Goal: Navigation & Orientation: Find specific page/section

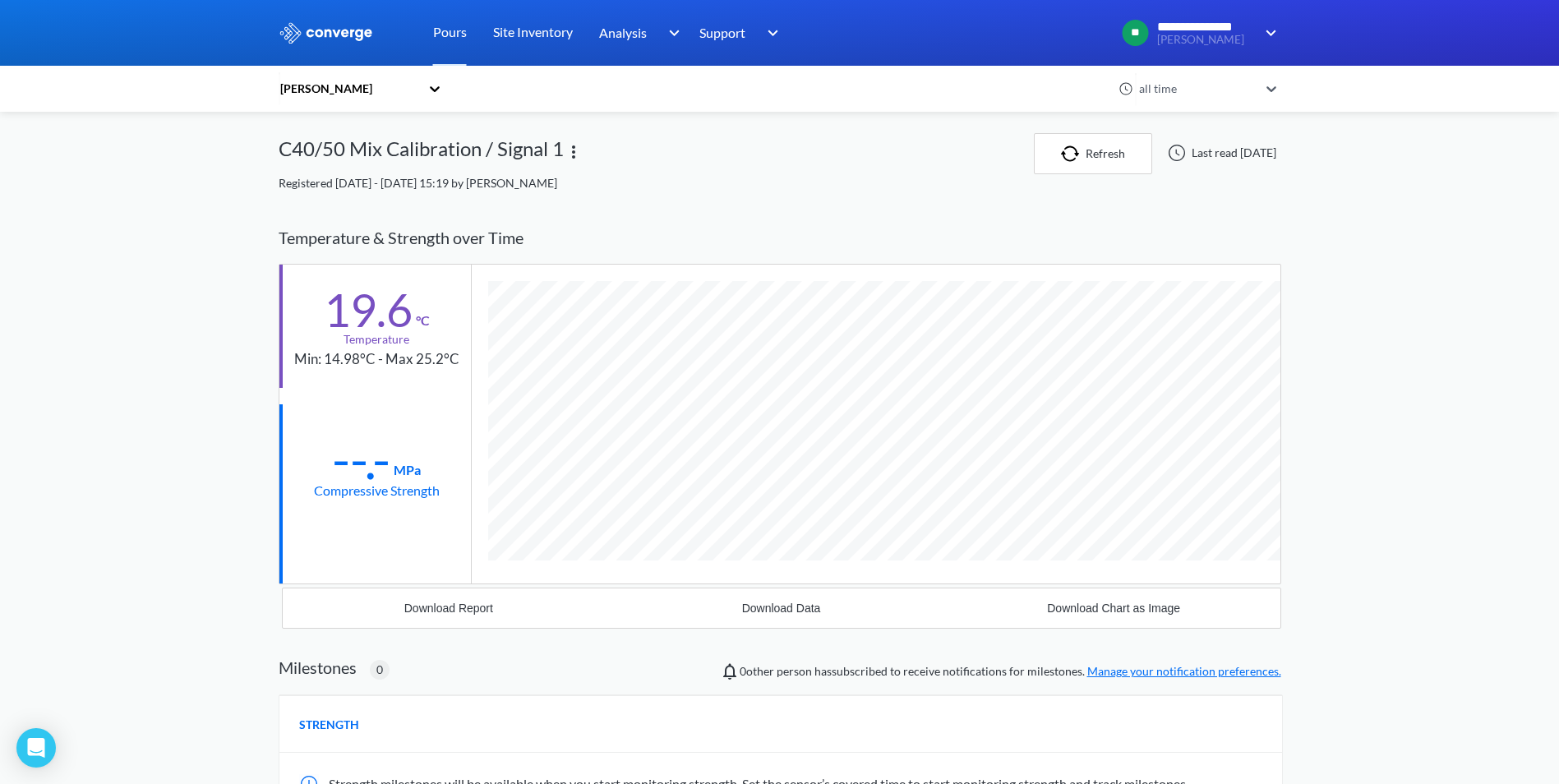
scroll to position [867, 1003]
click at [1050, 141] on button "Refresh" at bounding box center [1093, 154] width 118 height 41
click at [1028, 147] on img "button" at bounding box center [1033, 154] width 24 height 17
click at [440, 86] on icon at bounding box center [435, 89] width 17 height 17
click at [350, 166] on div "[PERSON_NAME]" at bounding box center [360, 164] width 164 height 31
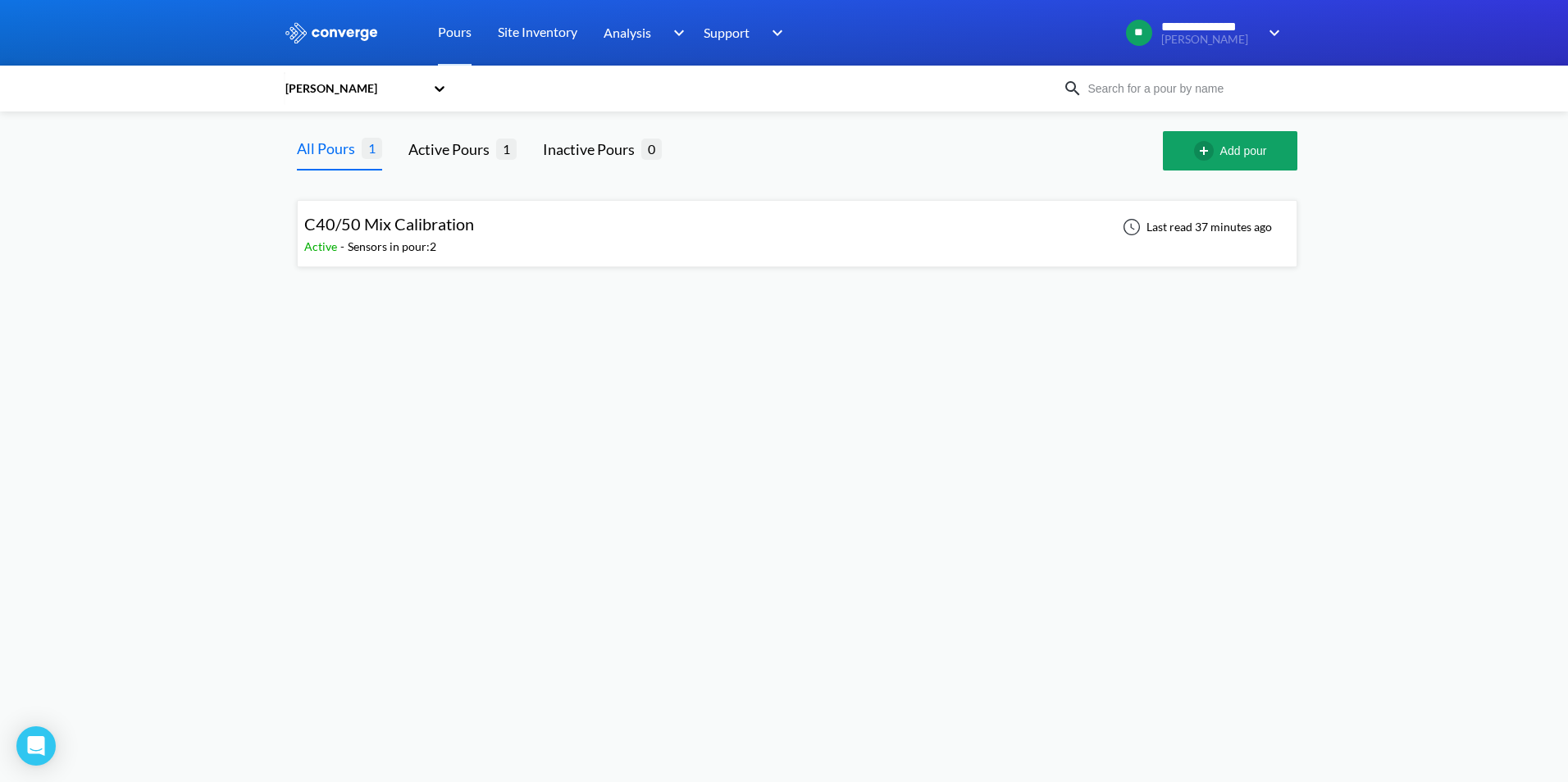
click at [453, 224] on span "C40/50 Mix Calibration" at bounding box center [388, 224] width 169 height 20
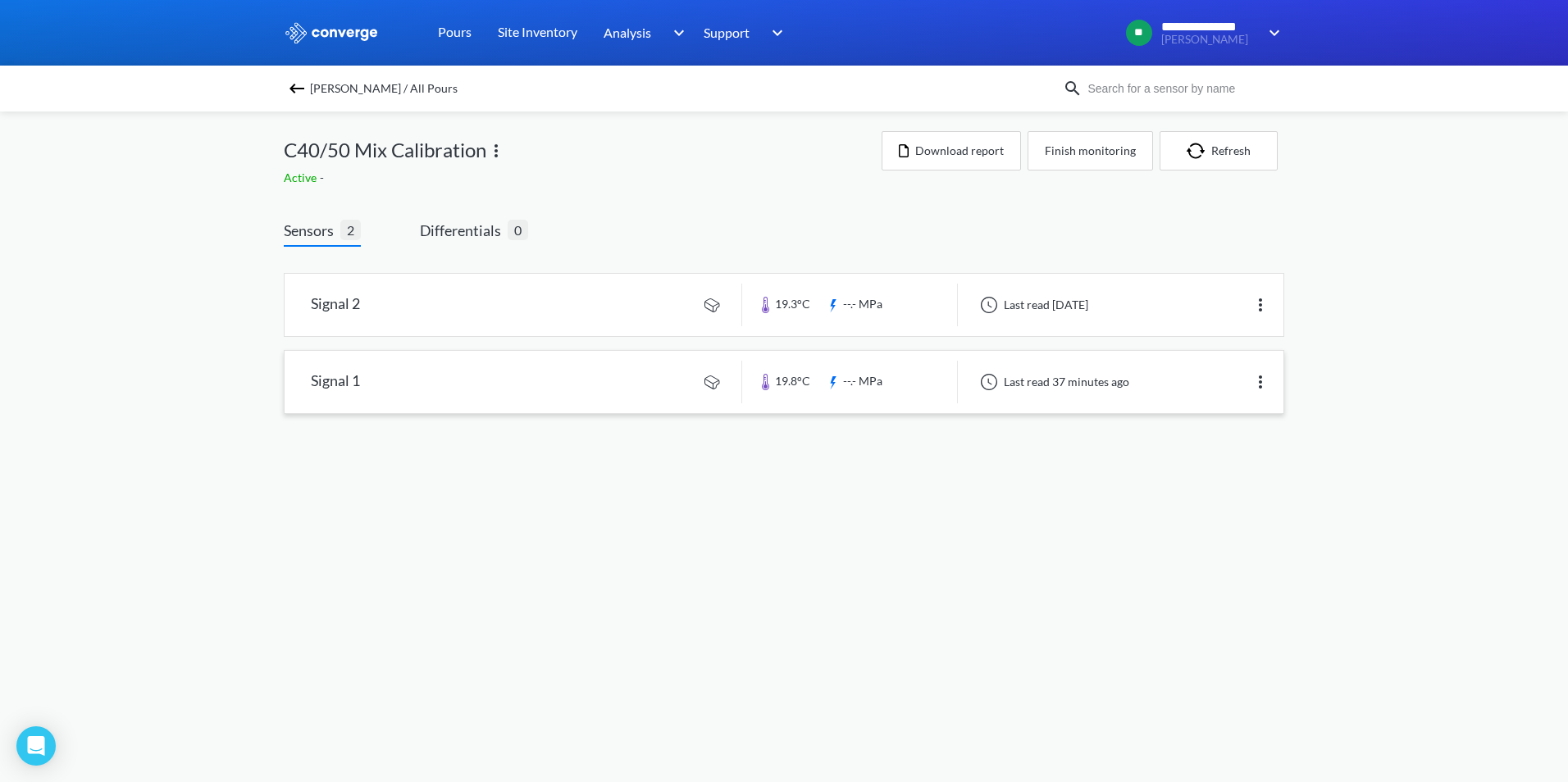
click at [556, 395] on link at bounding box center [783, 382] width 998 height 63
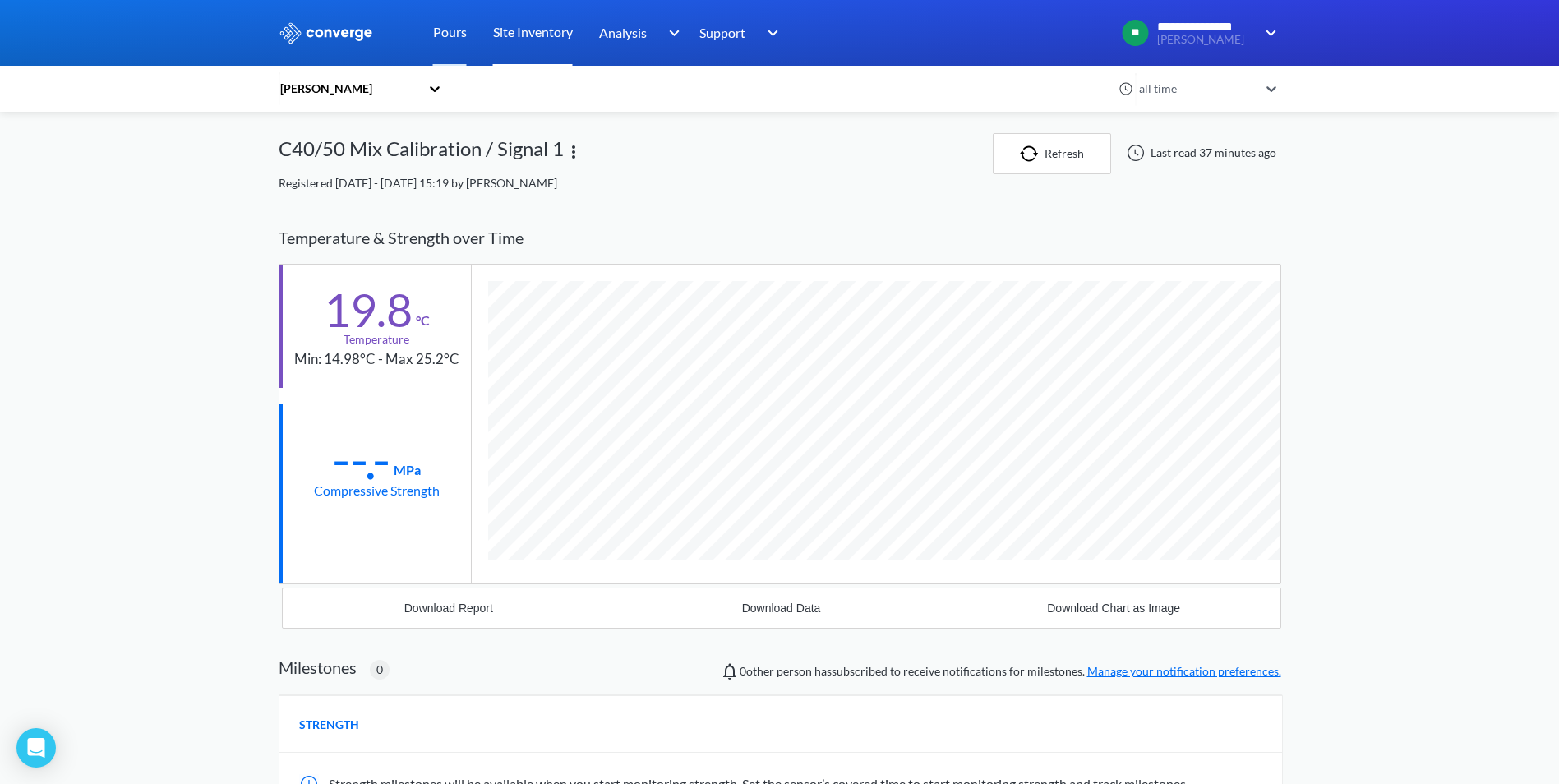
click at [538, 26] on link "Site Inventory" at bounding box center [533, 33] width 80 height 66
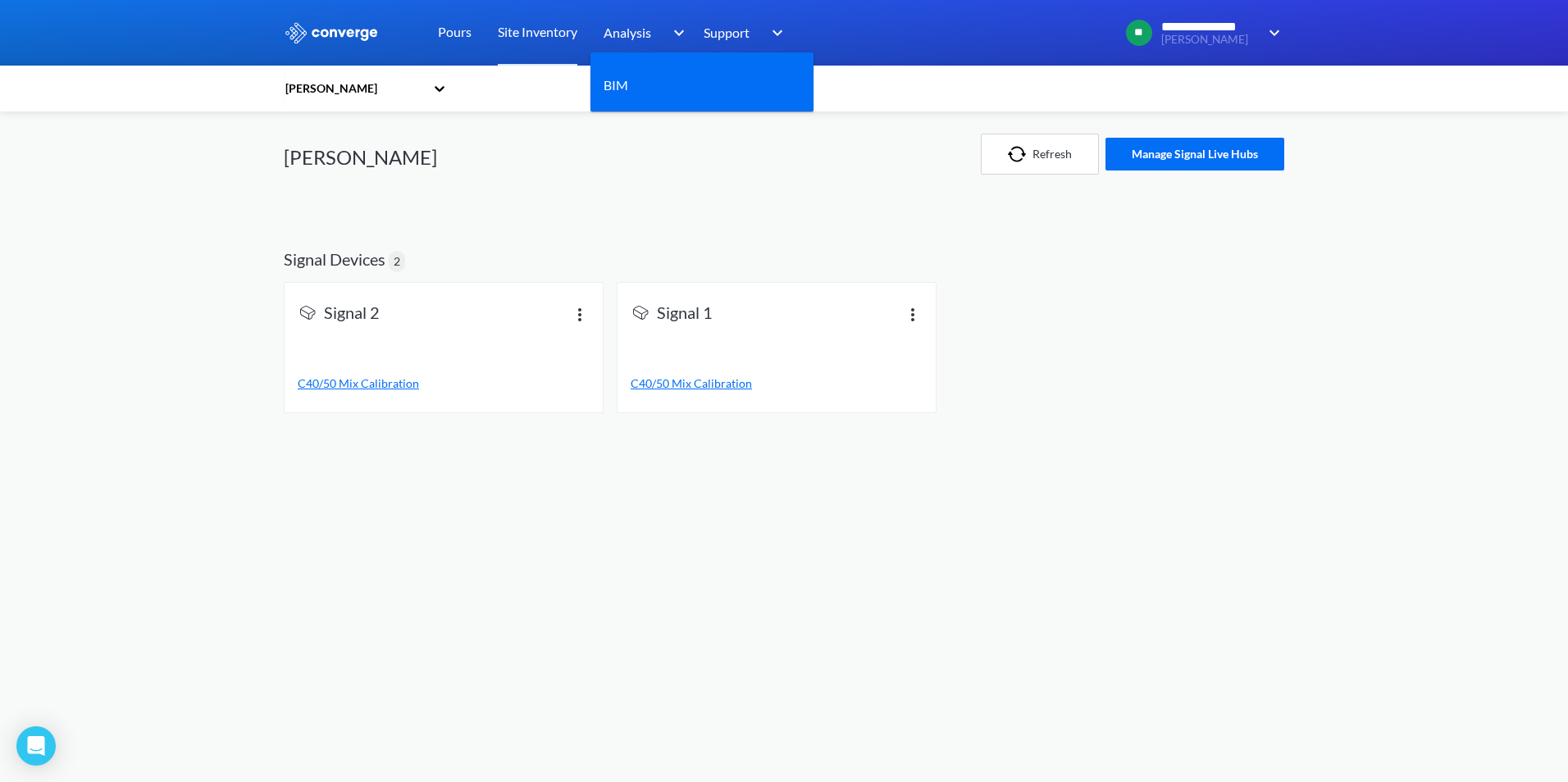
click at [687, 32] on img at bounding box center [675, 33] width 26 height 20
click at [627, 89] on link "BIM" at bounding box center [616, 85] width 24 height 21
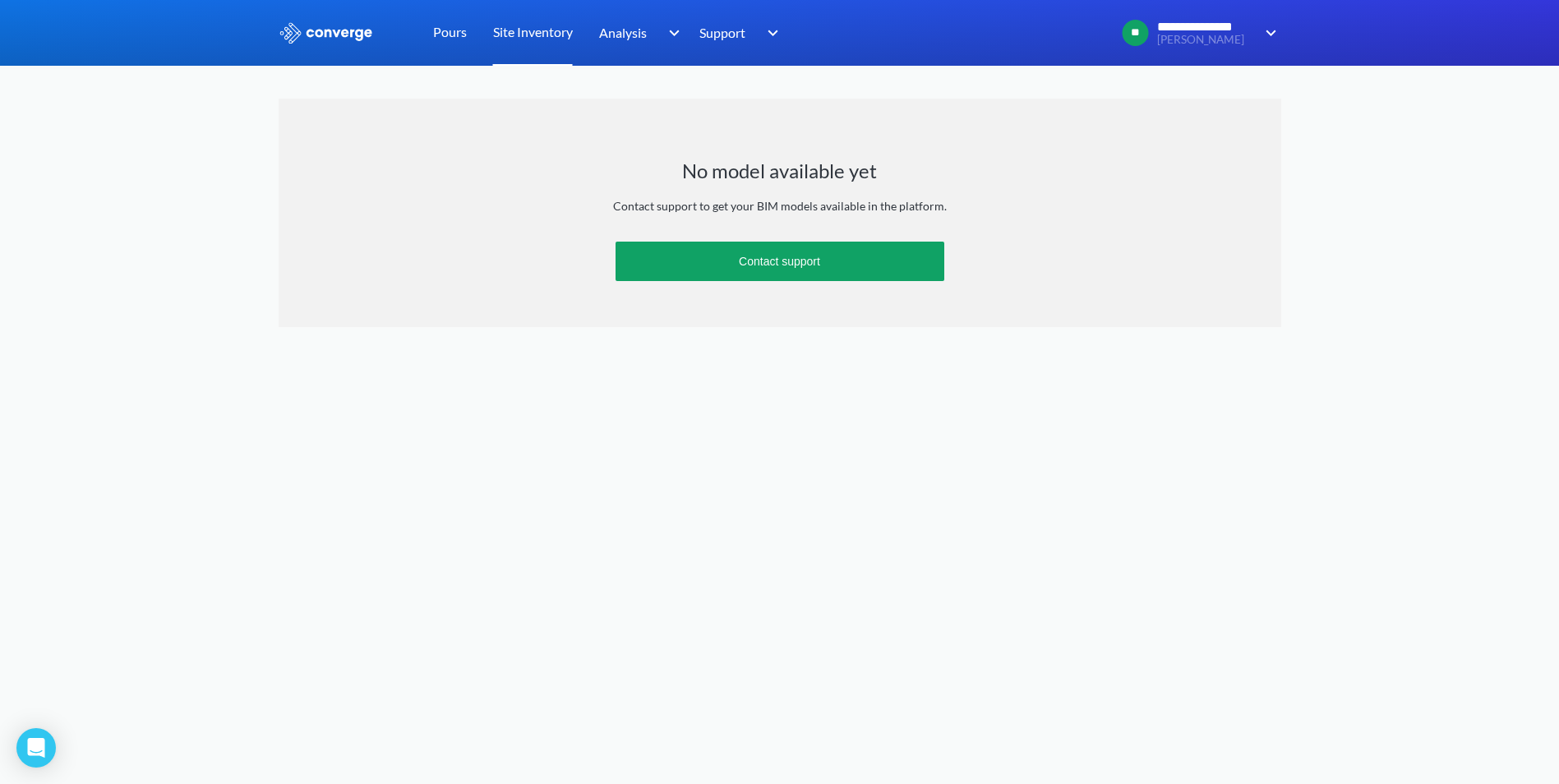
click at [515, 38] on link "Site Inventory" at bounding box center [533, 33] width 80 height 66
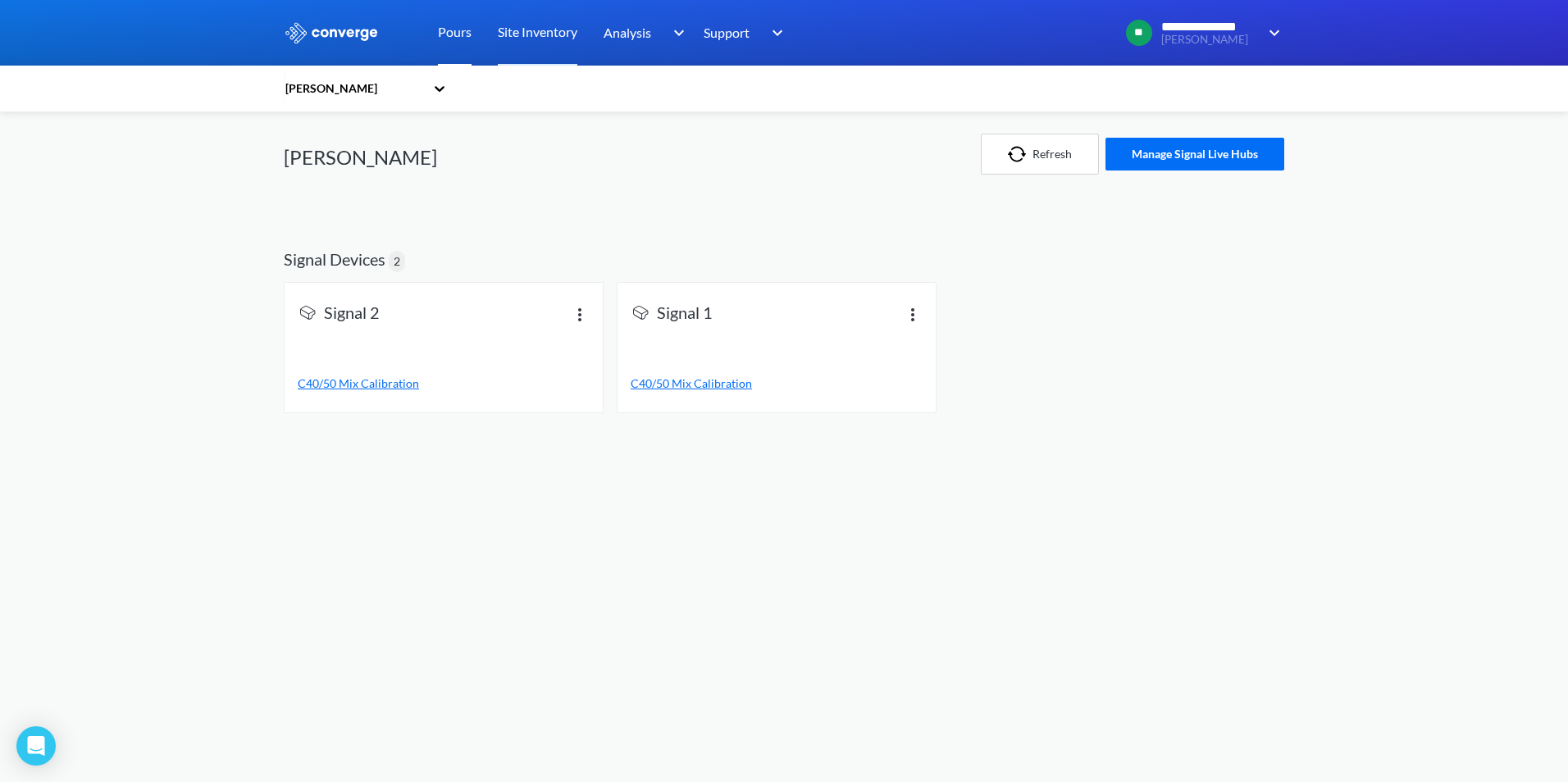
click at [458, 35] on link "Pours" at bounding box center [455, 33] width 34 height 65
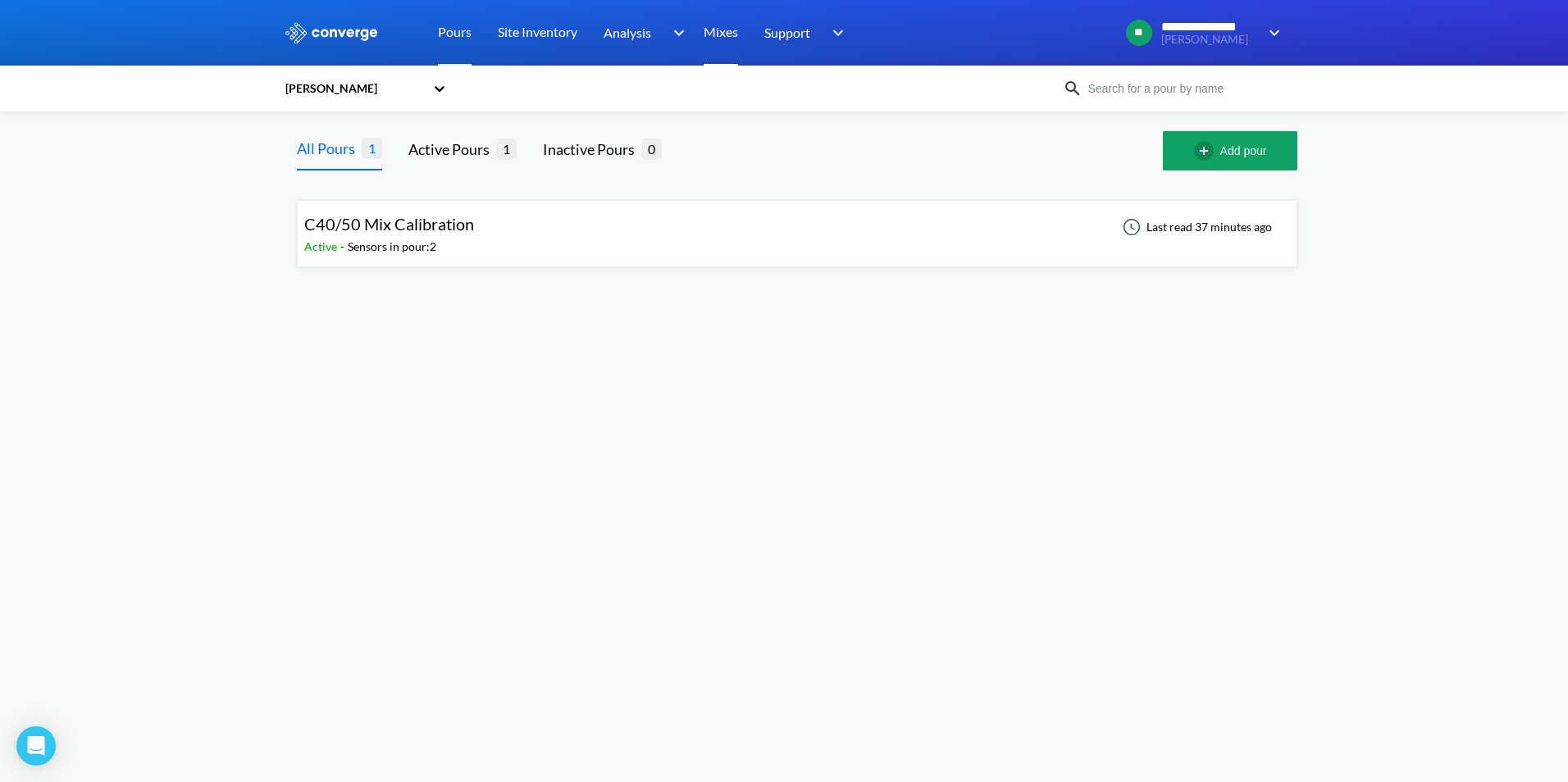
click at [733, 34] on link "Mixes" at bounding box center [720, 33] width 35 height 65
